Goal: Information Seeking & Learning: Learn about a topic

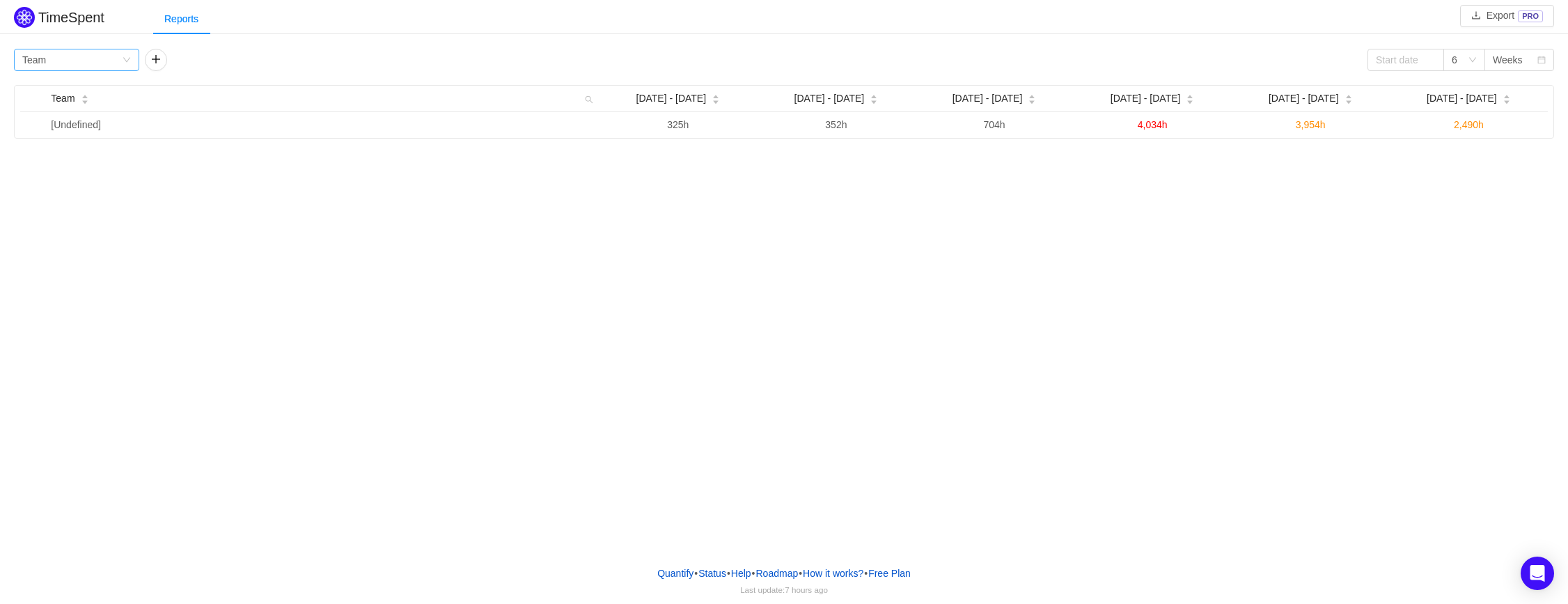
click at [127, 55] on div "Group by Team" at bounding box center [76, 60] width 125 height 23
click at [108, 78] on li "Project" at bounding box center [76, 88] width 125 height 23
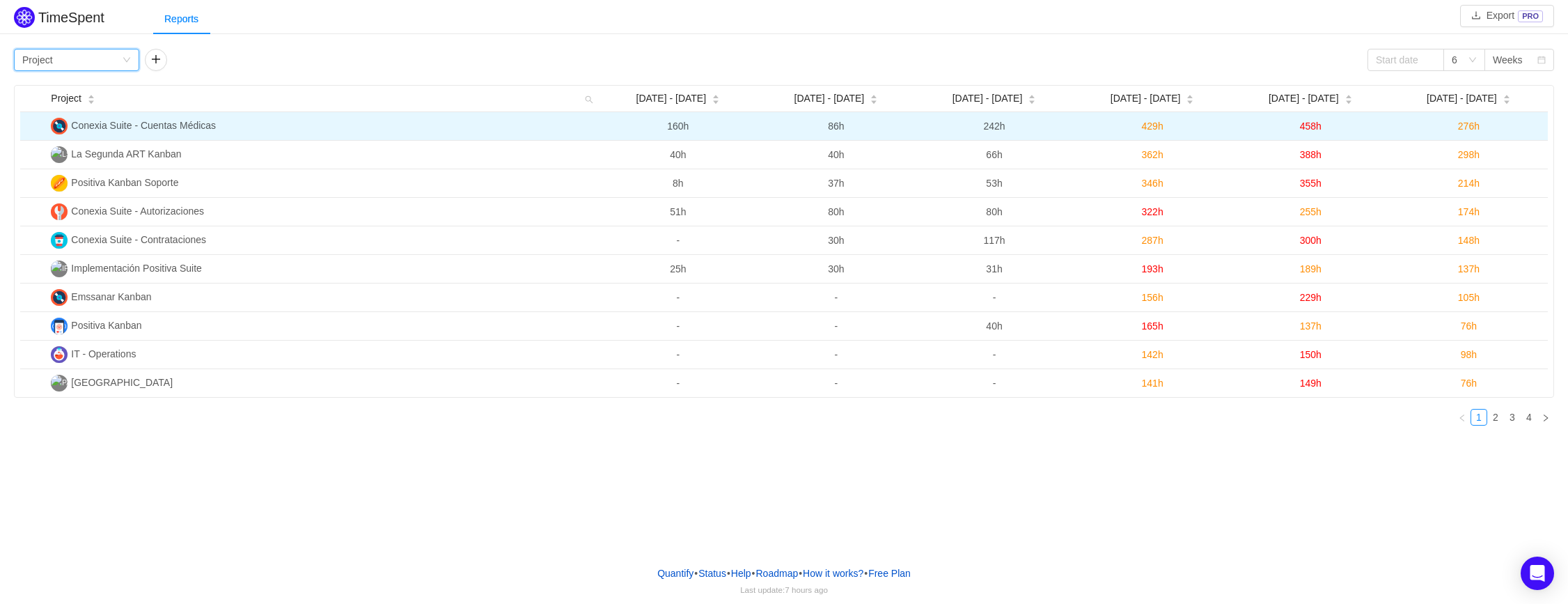
click at [125, 127] on span "Conexia Suite - Cuentas Médicas" at bounding box center [143, 125] width 145 height 11
click at [1460, 126] on span "276h" at bounding box center [1468, 126] width 22 height 11
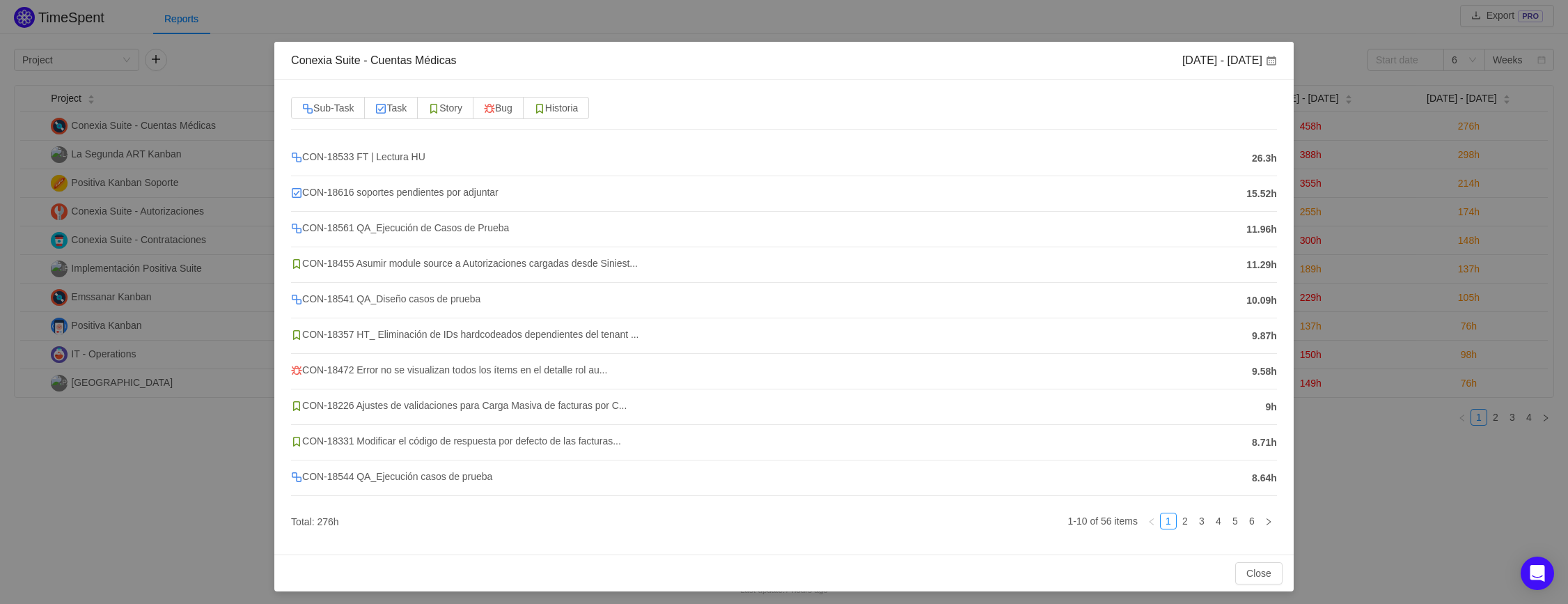
scroll to position [32, 0]
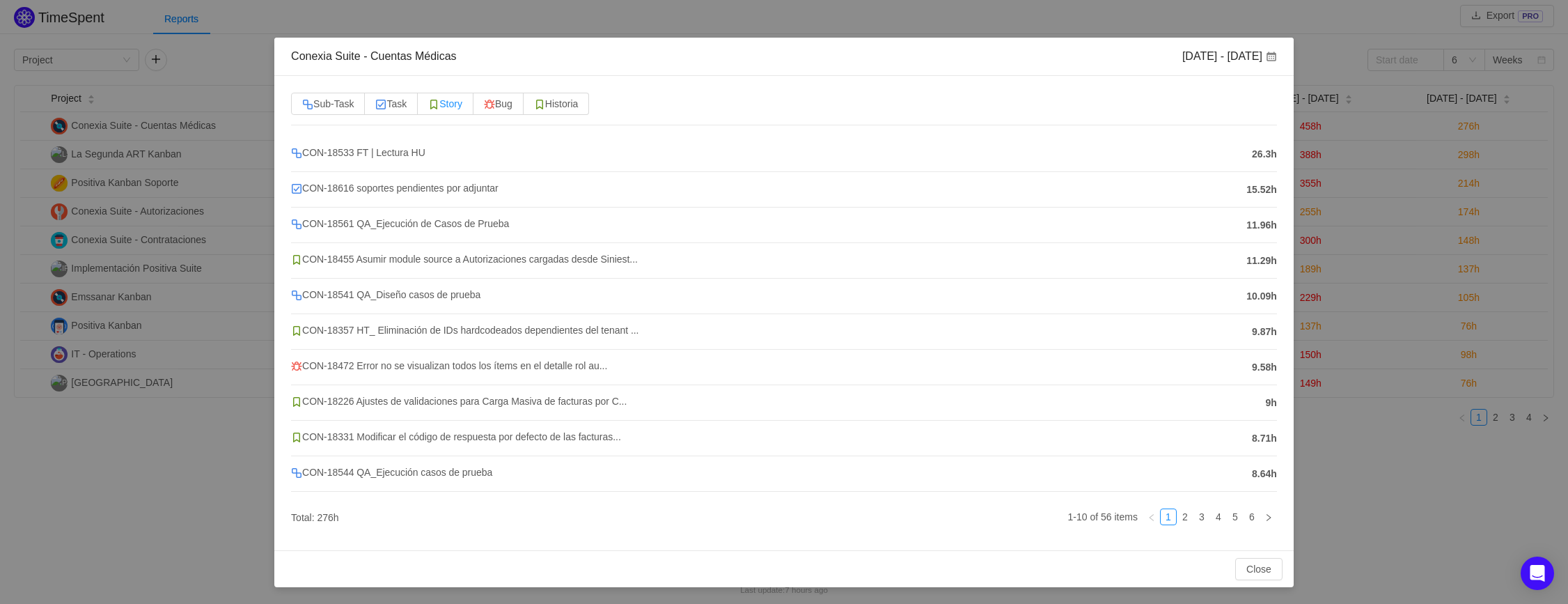
click at [454, 103] on span "Story" at bounding box center [445, 104] width 34 height 11
click at [428, 107] on input "Story" at bounding box center [428, 107] width 0 height 0
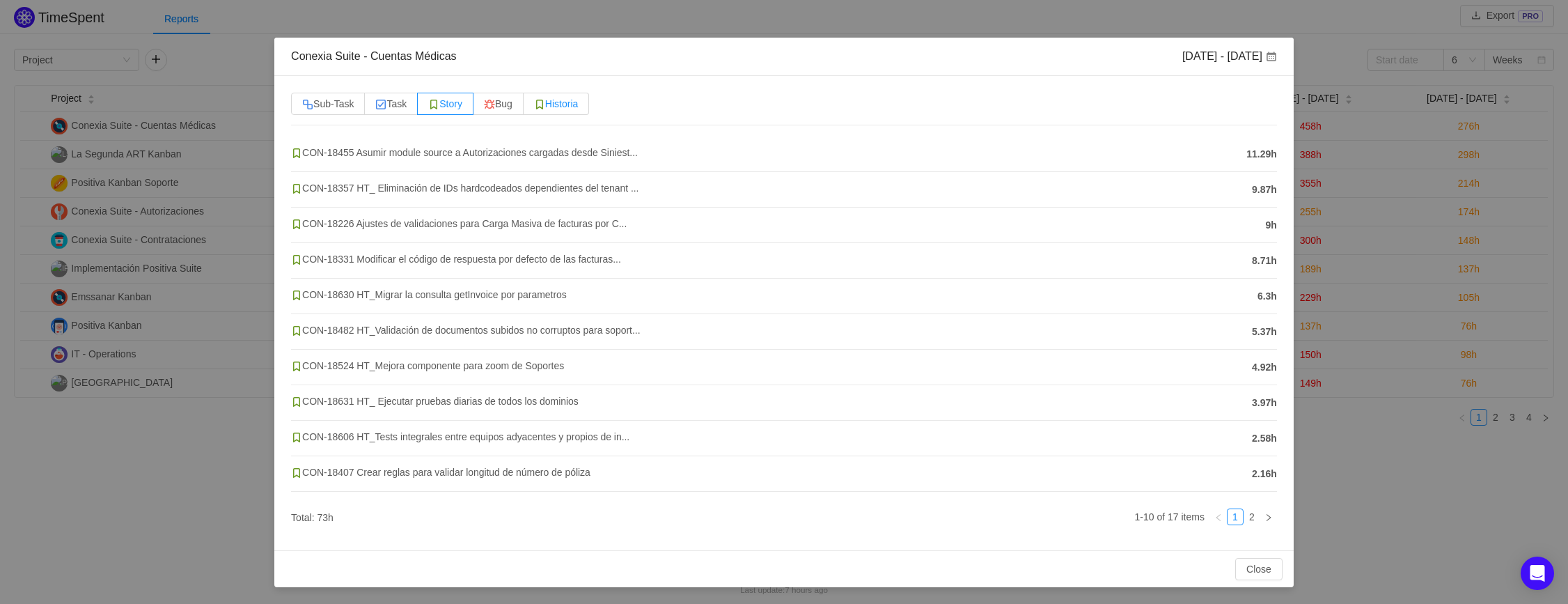
click at [573, 110] on label "Historia" at bounding box center [556, 104] width 65 height 23
click at [534, 107] on input "Historia" at bounding box center [534, 107] width 0 height 0
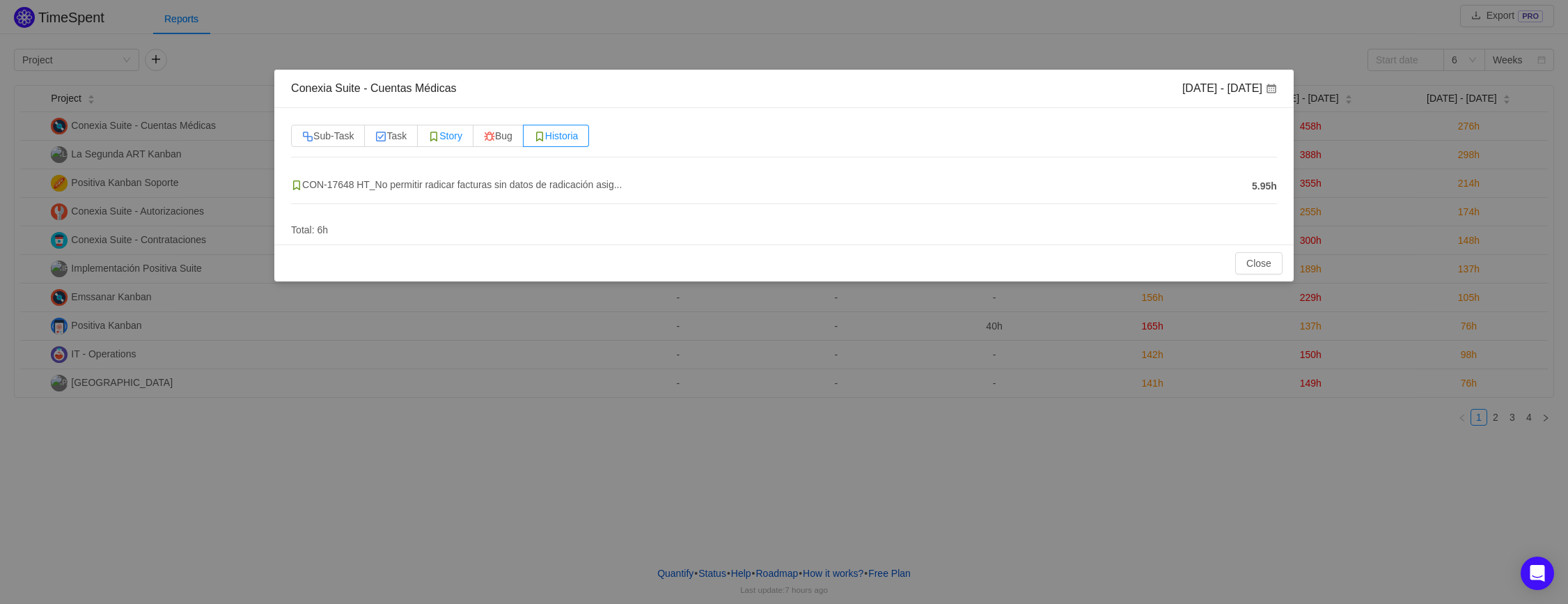
click at [446, 136] on span "Story" at bounding box center [445, 136] width 34 height 11
click at [428, 139] on input "Story" at bounding box center [428, 139] width 0 height 0
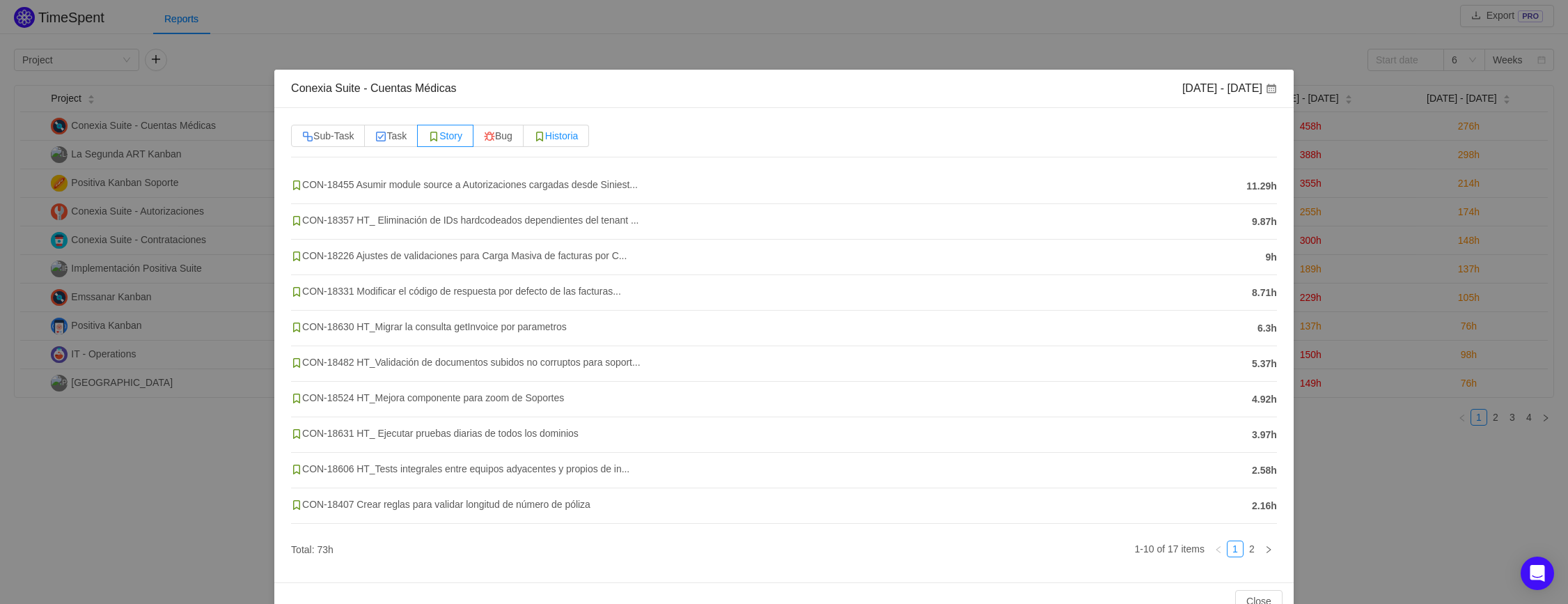
click at [565, 139] on span "Historia" at bounding box center [556, 136] width 44 height 11
click at [534, 139] on input "Historia" at bounding box center [534, 139] width 0 height 0
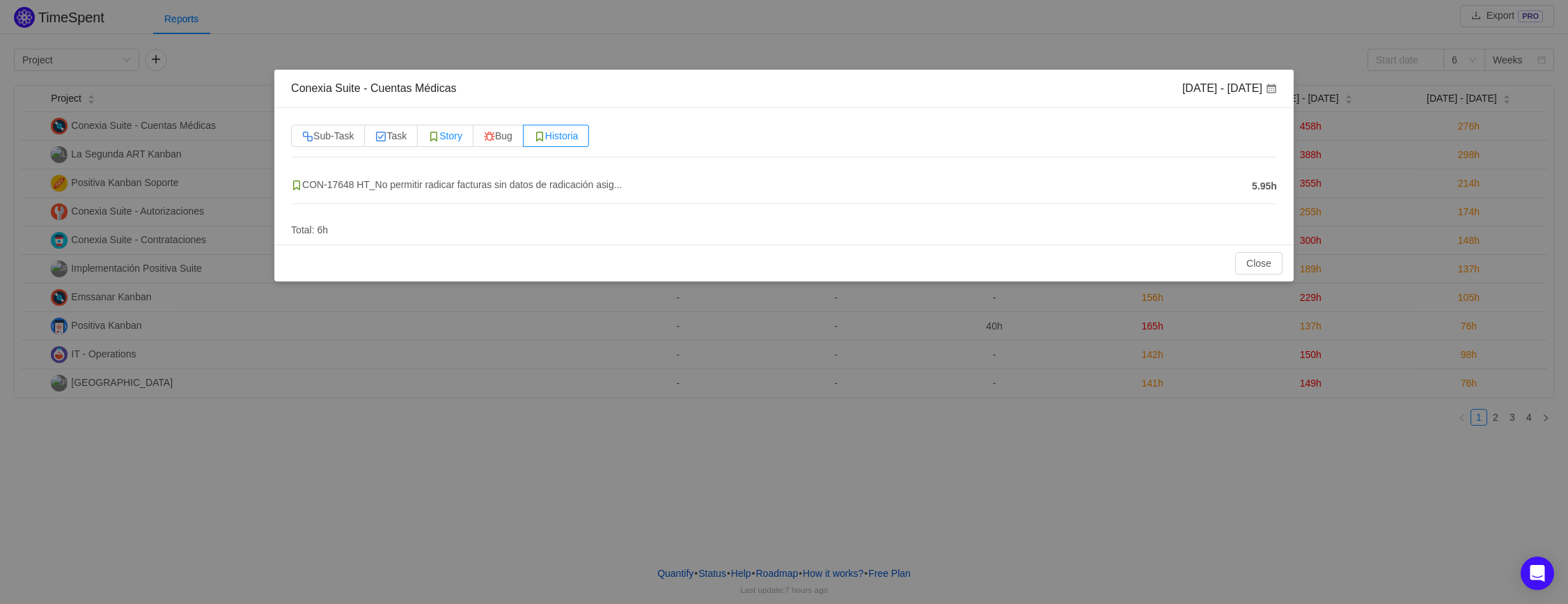
click at [448, 132] on span "Story" at bounding box center [445, 136] width 34 height 11
click at [428, 139] on input "Story" at bounding box center [428, 139] width 0 height 0
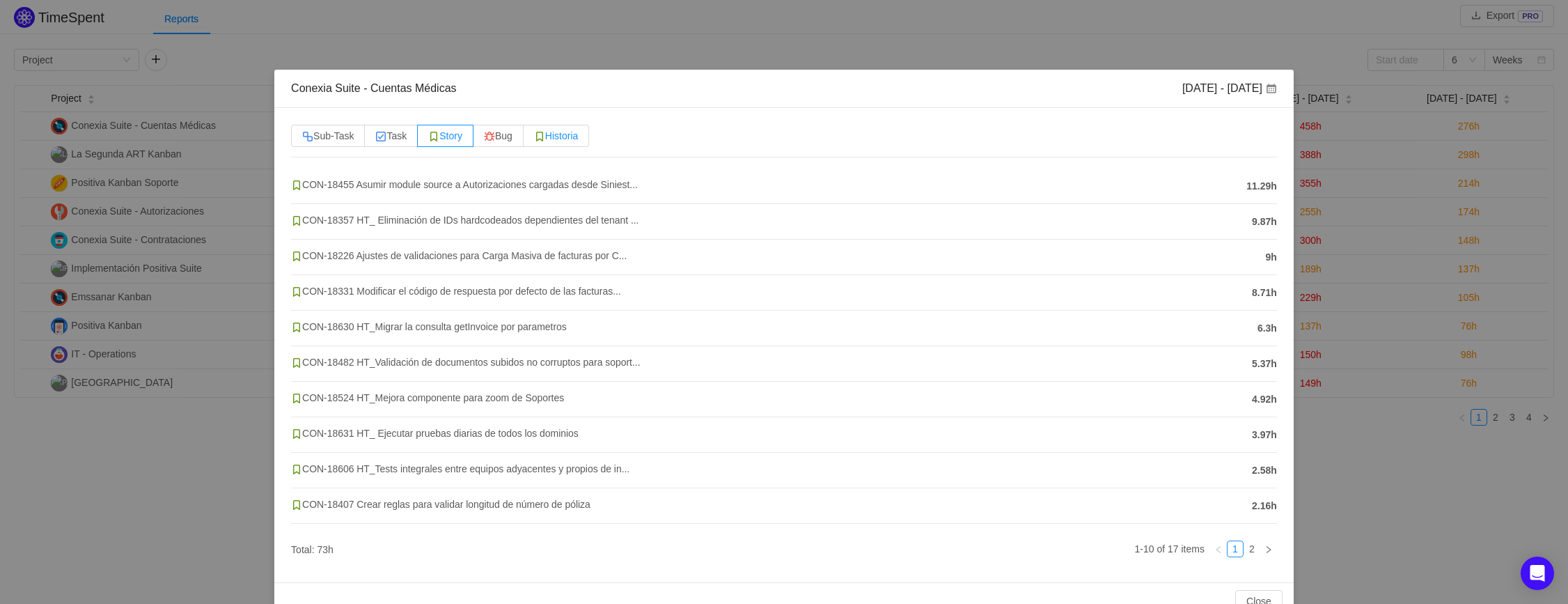
click at [564, 136] on span "Historia" at bounding box center [556, 136] width 44 height 11
click at [534, 139] on input "Historia" at bounding box center [534, 139] width 0 height 0
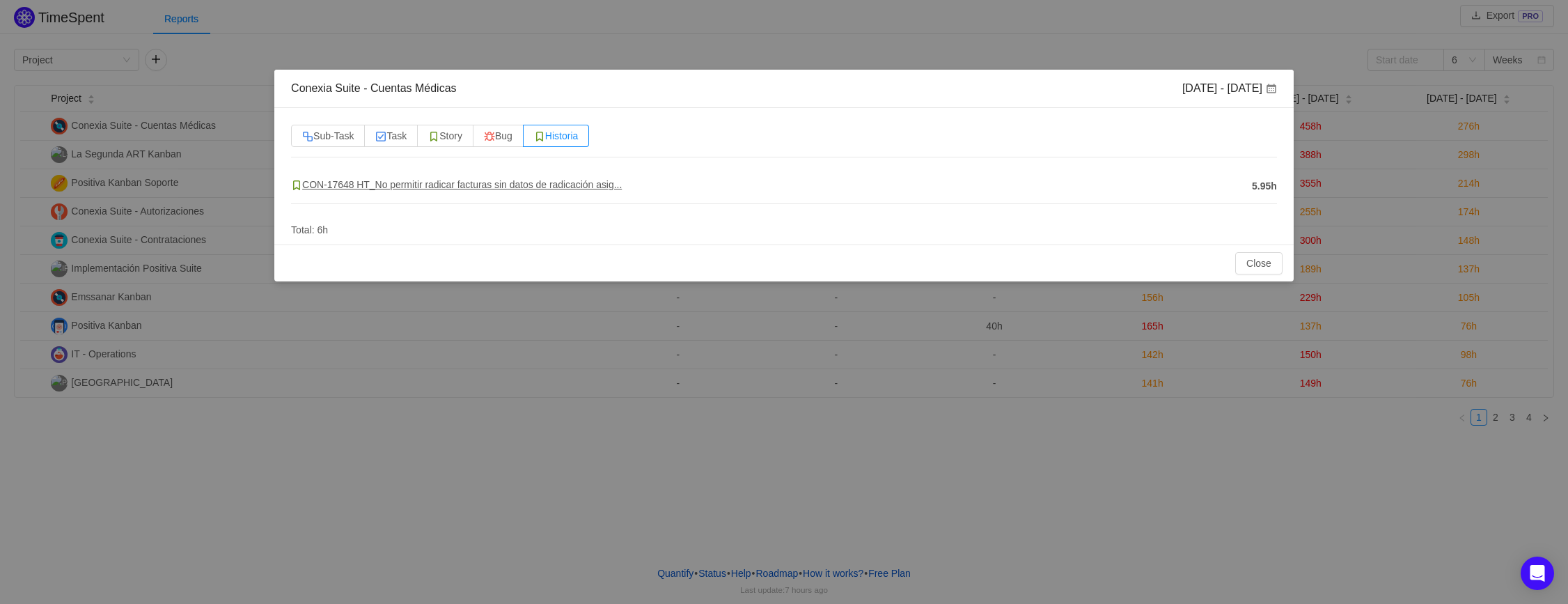
click at [477, 189] on span "CON-17648 HT_No permitir radicar facturas sin datos de radicación asig..." at bounding box center [456, 184] width 330 height 11
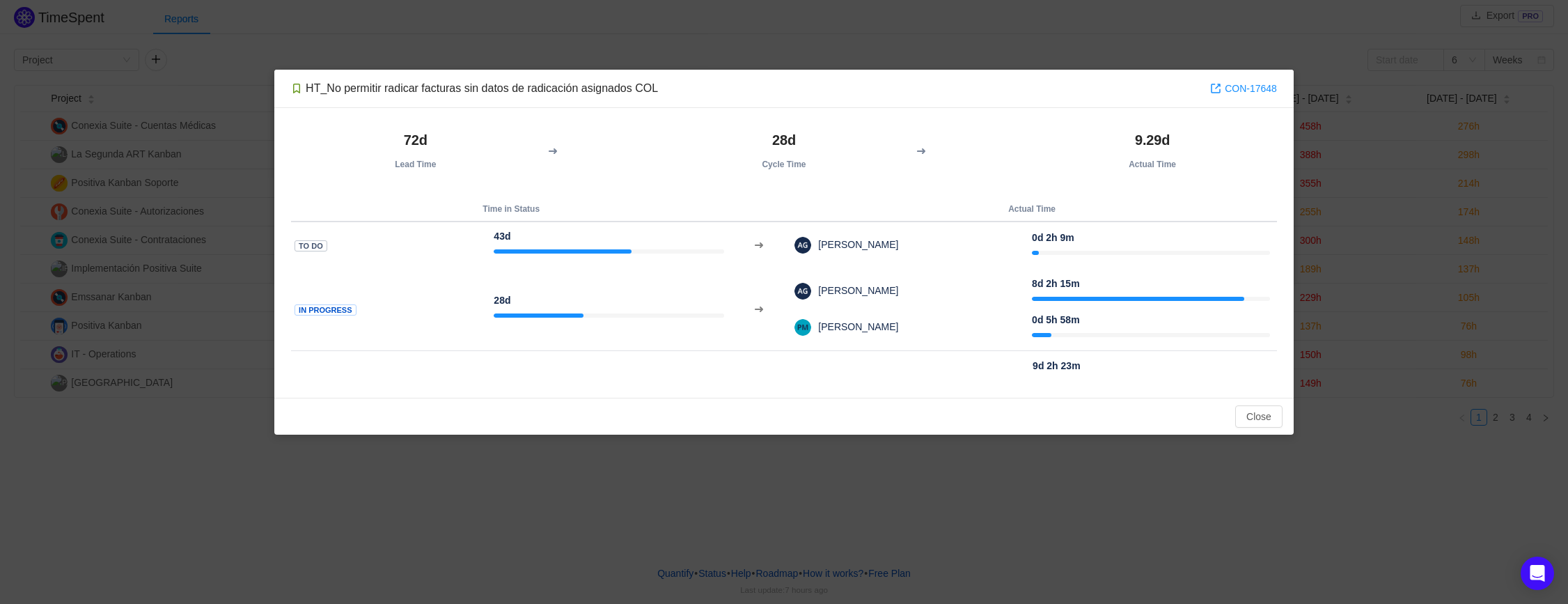
drag, startPoint x: 407, startPoint y: 142, endPoint x: 460, endPoint y: 150, distance: 53.6
click at [460, 150] on th "72d Lead Time" at bounding box center [416, 150] width 249 height 51
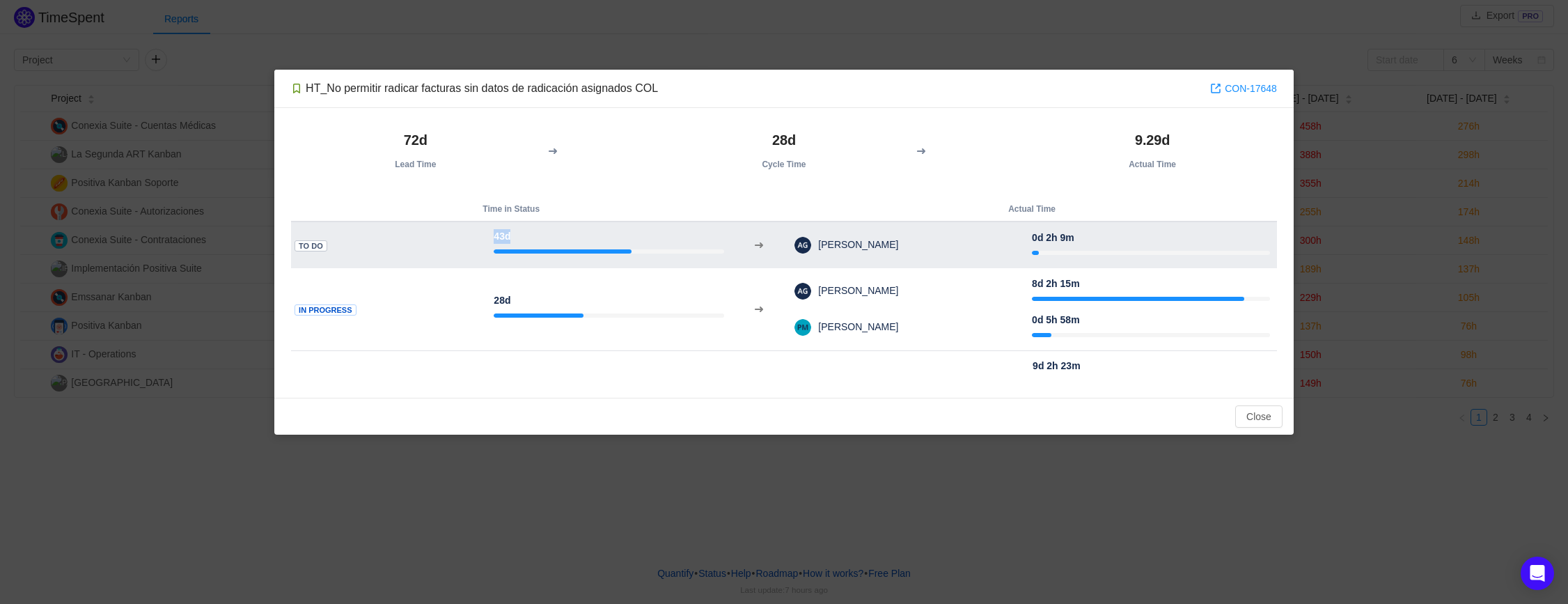
drag, startPoint x: 495, startPoint y: 236, endPoint x: 544, endPoint y: 236, distance: 49.0
click at [544, 236] on div "43d" at bounding box center [609, 244] width 231 height 29
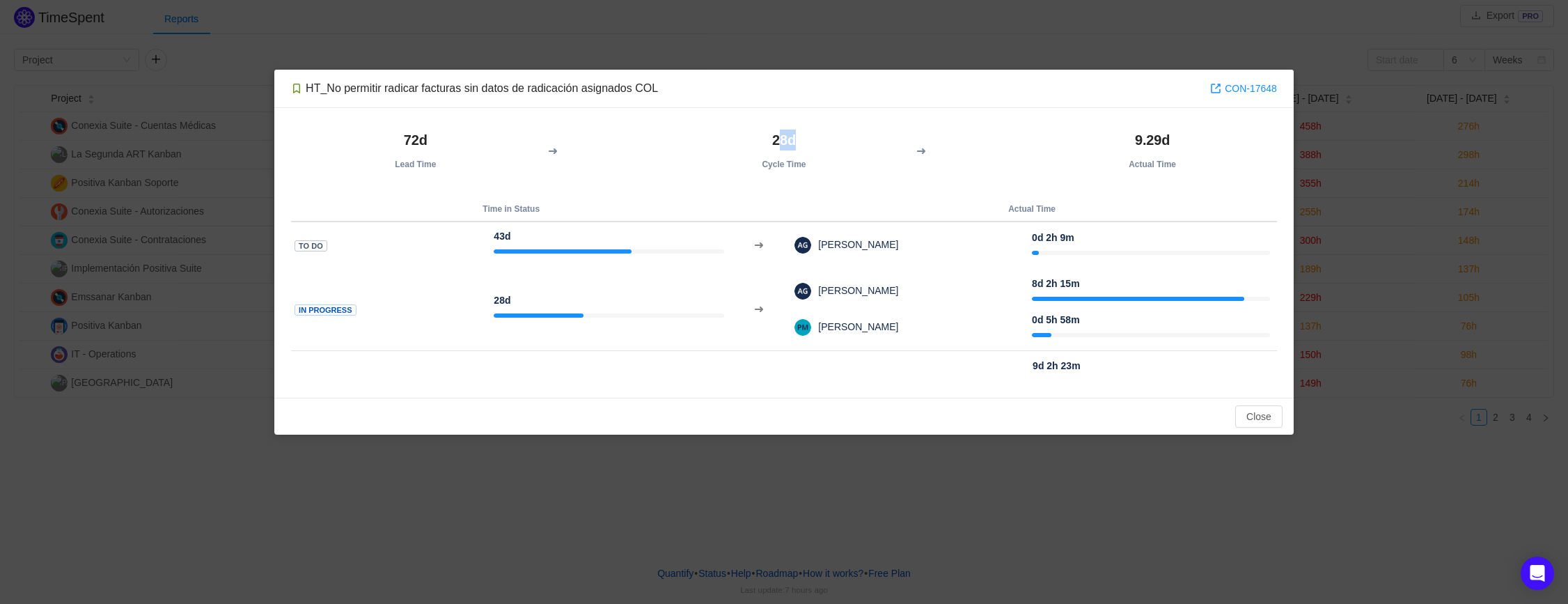
drag, startPoint x: 776, startPoint y: 142, endPoint x: 803, endPoint y: 142, distance: 27.0
click at [803, 142] on h2 "28d" at bounding box center [783, 140] width 236 height 21
click at [1250, 418] on button "Close" at bounding box center [1258, 417] width 47 height 23
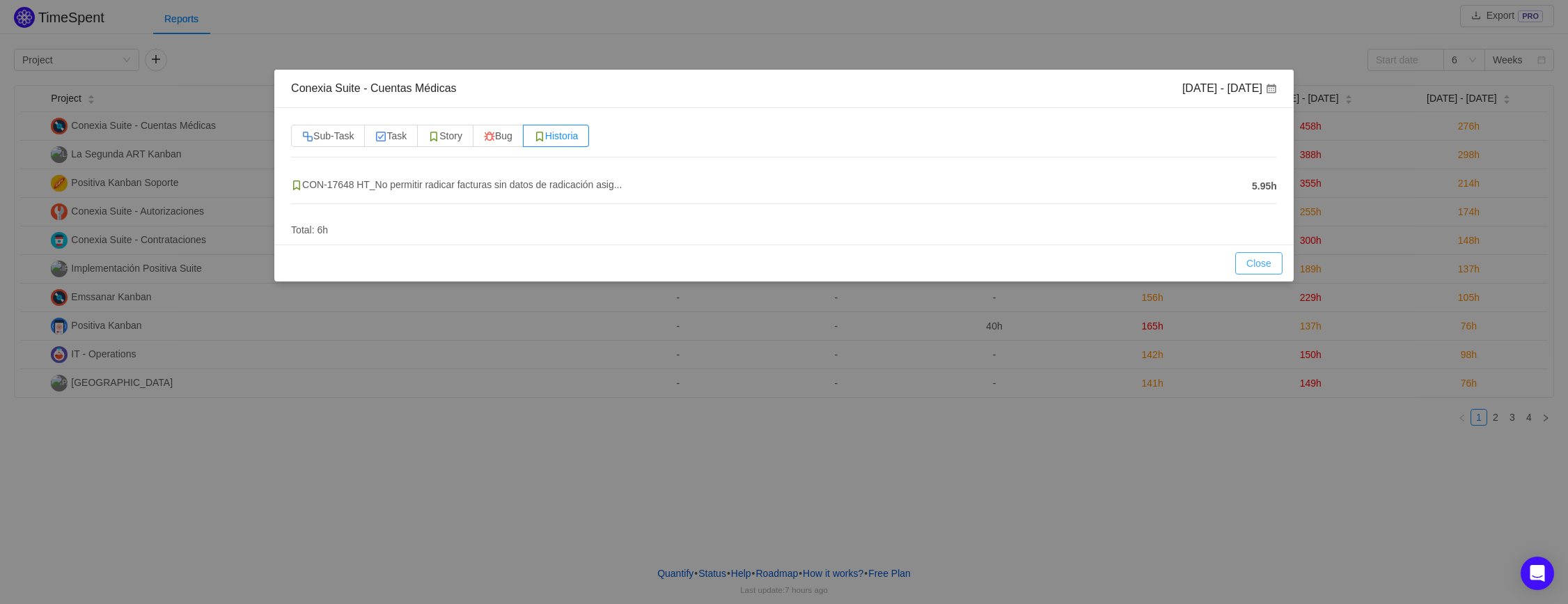
click at [1247, 262] on button "Close" at bounding box center [1258, 263] width 47 height 23
